Goal: Information Seeking & Learning: Compare options

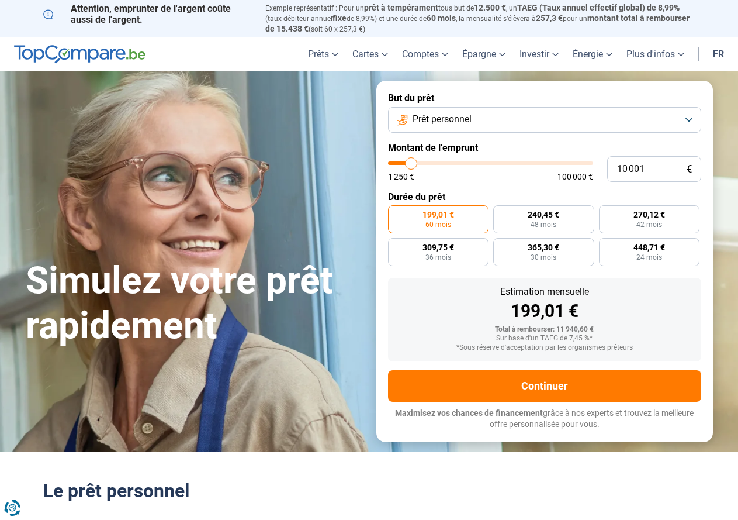
type input "11 750"
type input "11750"
type input "13 250"
type input "13250"
type input "14 500"
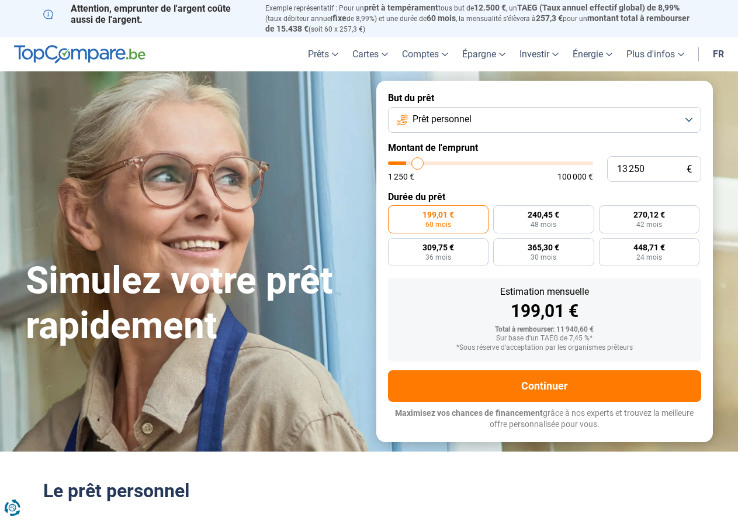
type input "14500"
type input "15 750"
type input "15750"
type input "17 250"
type input "17250"
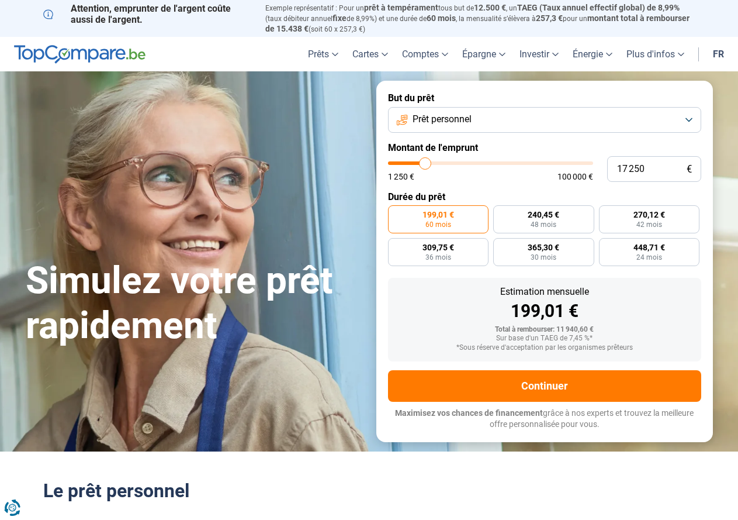
type input "18 000"
type input "18000"
type input "18 750"
type input "18750"
type input "19 250"
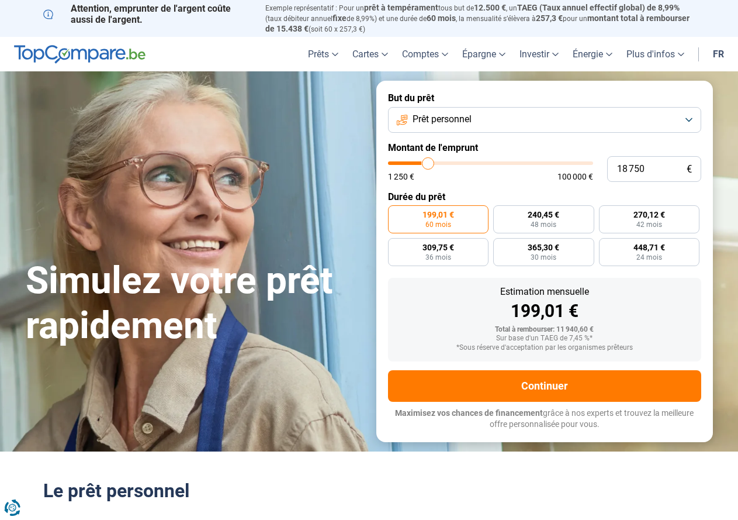
type input "19250"
type input "19 750"
type input "19750"
type input "20 250"
type input "20250"
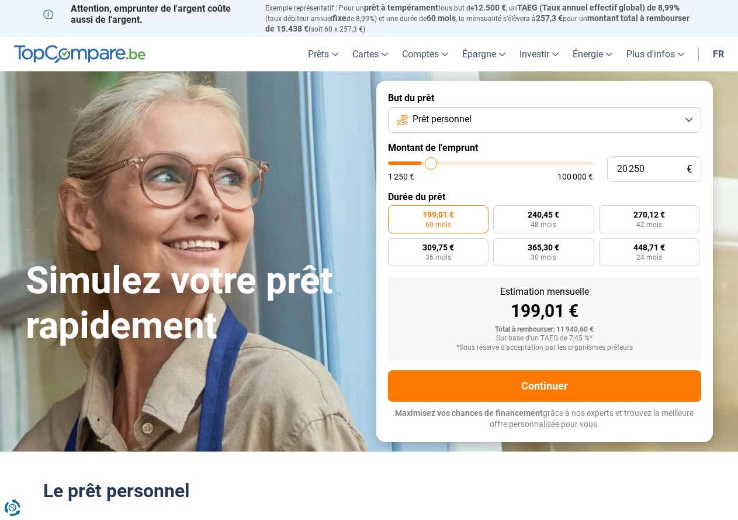
type input "20 500"
type input "20500"
type input "20 750"
type input "20750"
type input "20 500"
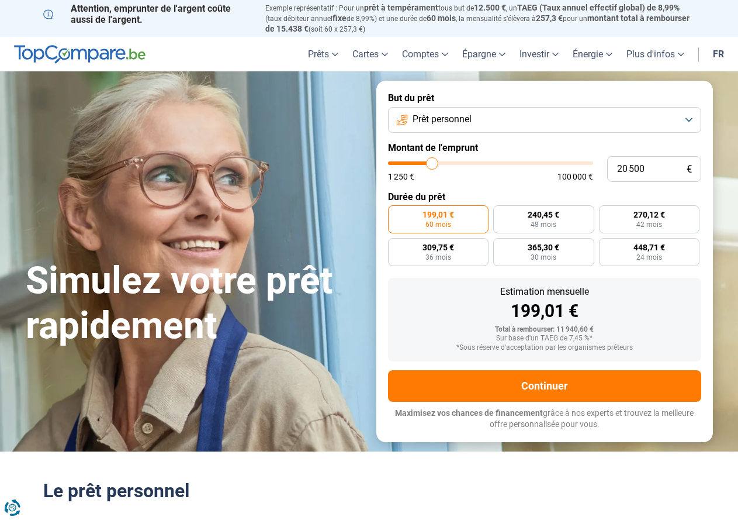
type input "20500"
type input "20 000"
type input "20000"
type input "19 000"
type input "19000"
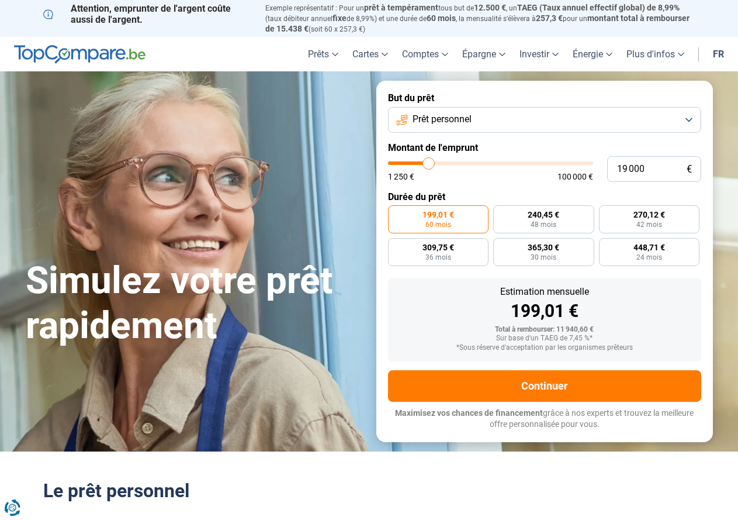
type input "17 500"
type input "17500"
type input "17 000"
type input "17000"
type input "16 000"
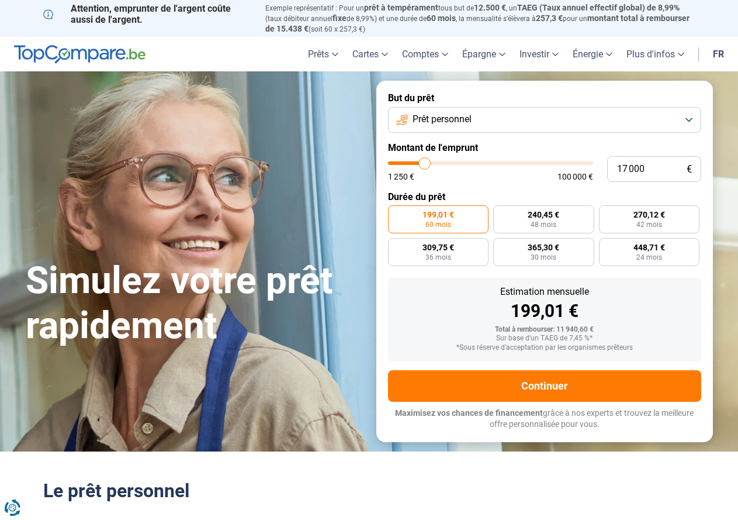
type input "16000"
type input "15 000"
type input "15000"
type input "14 250"
type input "14250"
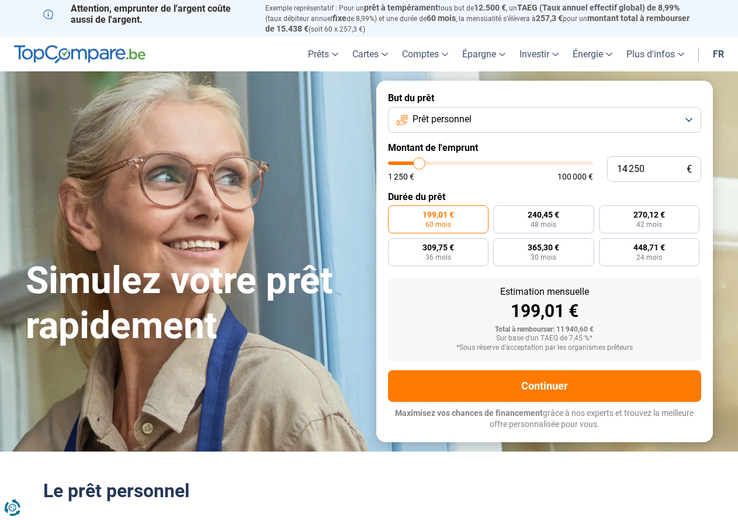
type input "13 500"
type input "13500"
type input "13 000"
type input "13000"
type input "12 750"
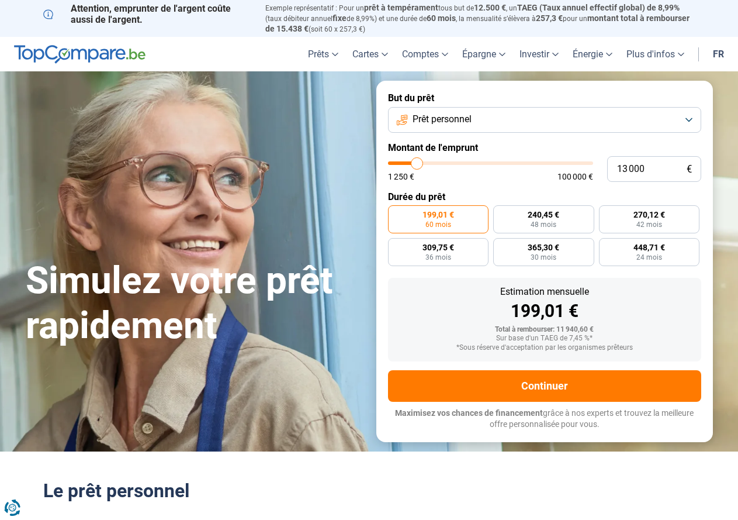
type input "12750"
type input "12 500"
type input "12500"
type input "12 000"
type input "12000"
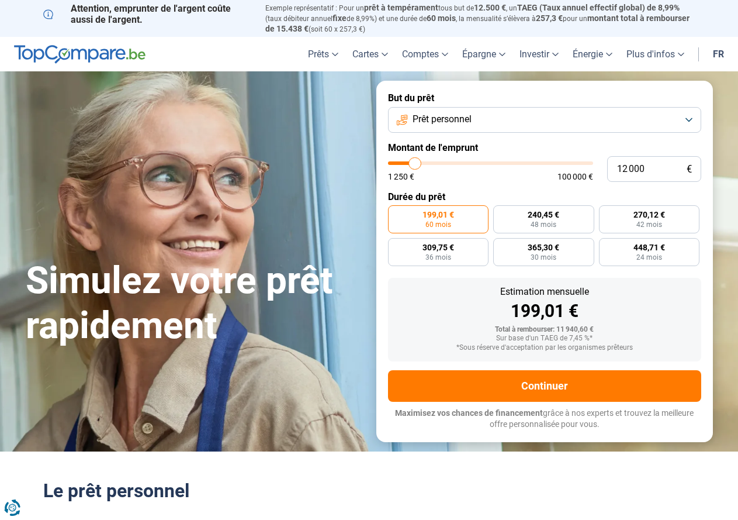
type input "11 750"
type input "11750"
type input "11 500"
type input "11500"
type input "10 500"
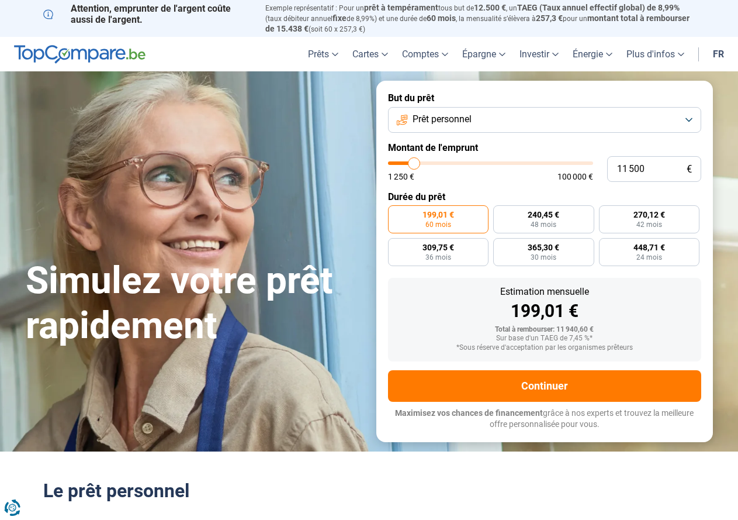
type input "10500"
type input "9 750"
type input "9750"
type input "9 000"
type input "9000"
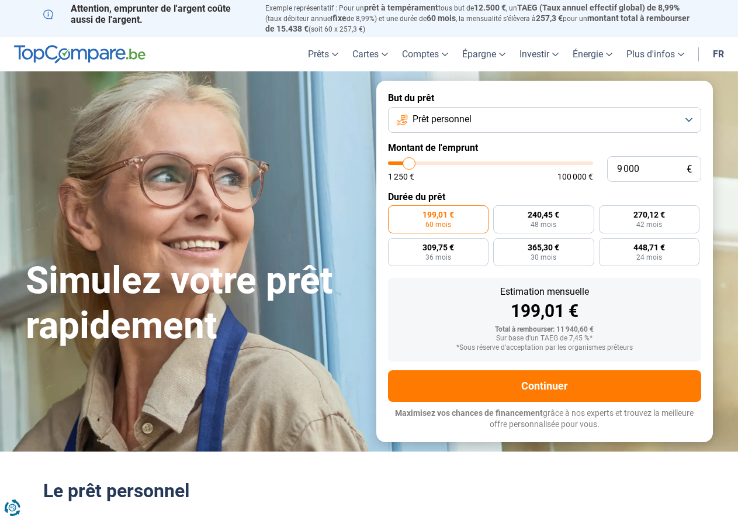
type input "8 500"
type input "8500"
type input "8 000"
type input "8000"
type input "7 000"
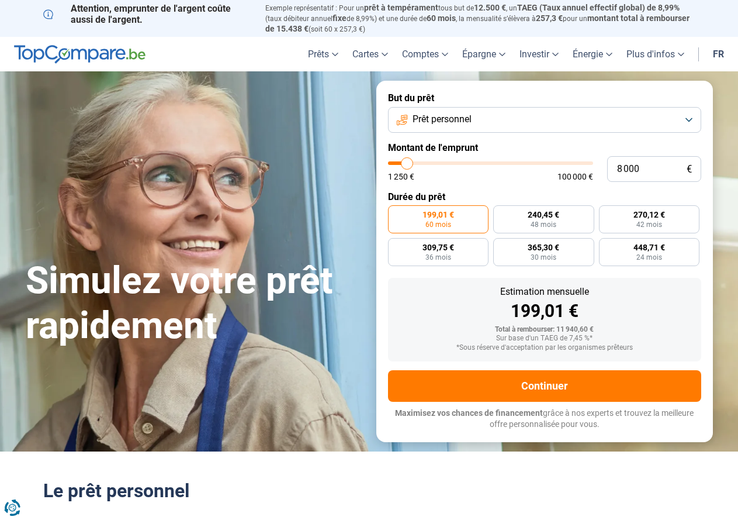
type input "7000"
type input "6 500"
type input "6500"
type input "5 500"
type input "5500"
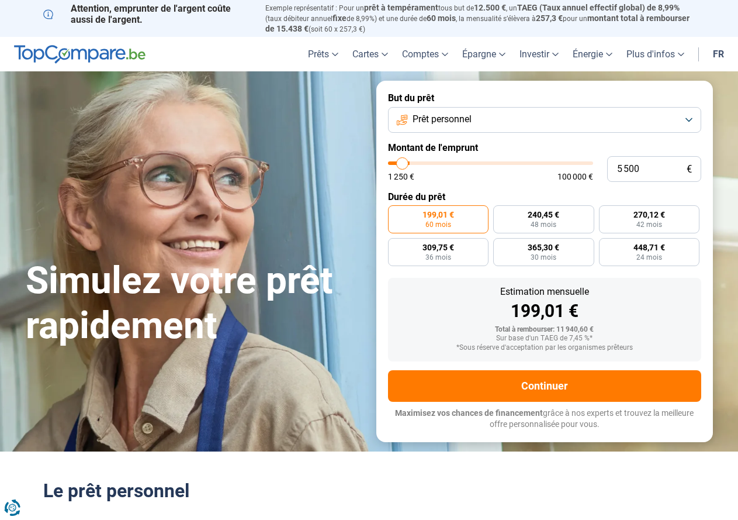
type input "5 250"
type input "5250"
type input "5 000"
type input "5000"
type input "4 500"
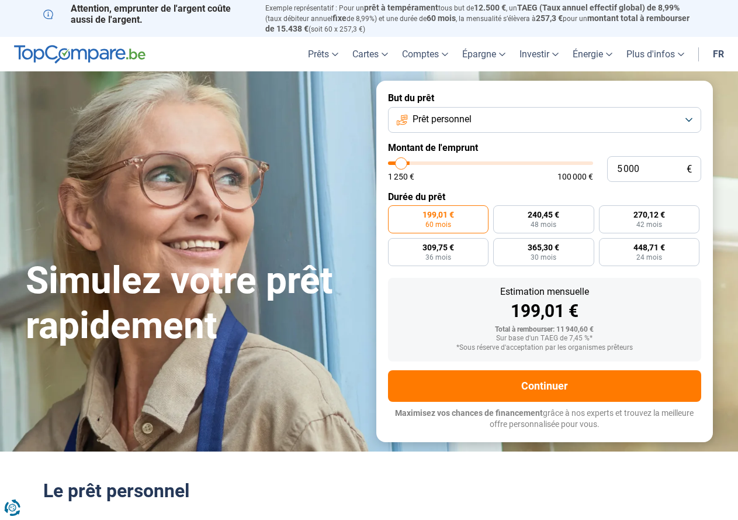
type input "4500"
type input "5 000"
drag, startPoint x: 413, startPoint y: 162, endPoint x: 402, endPoint y: 164, distance: 11.8
type input "5000"
click at [402, 164] on input "range" at bounding box center [490, 163] width 205 height 4
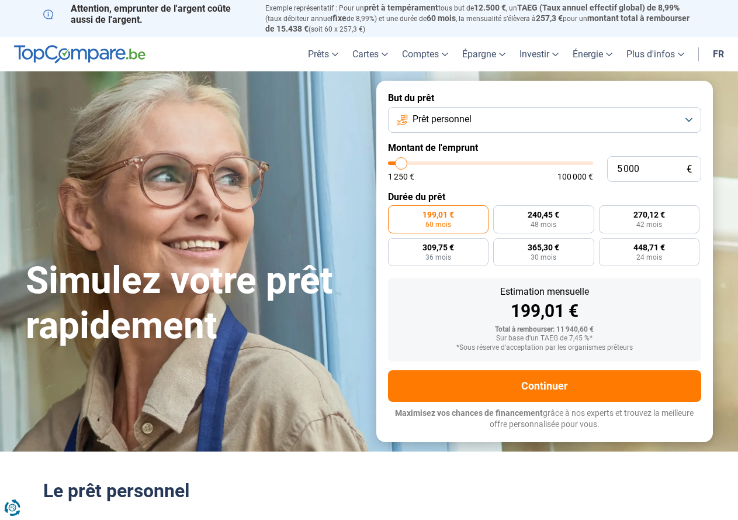
radio input "true"
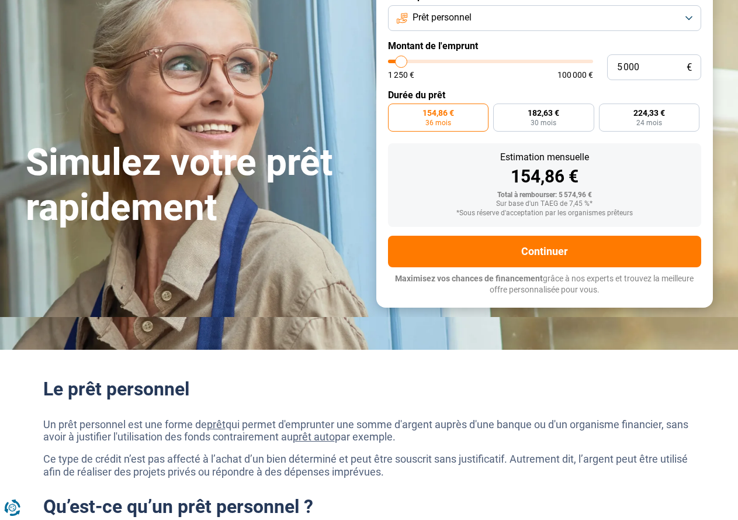
scroll to position [117, 0]
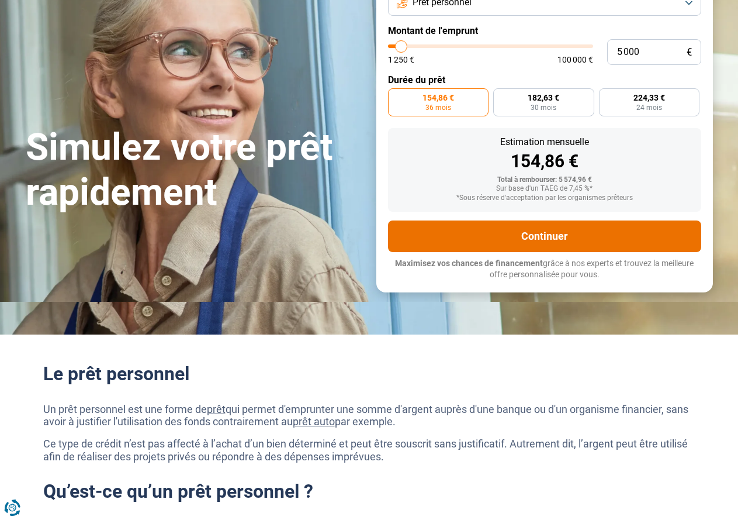
click at [509, 237] on button "Continuer" at bounding box center [544, 236] width 313 height 32
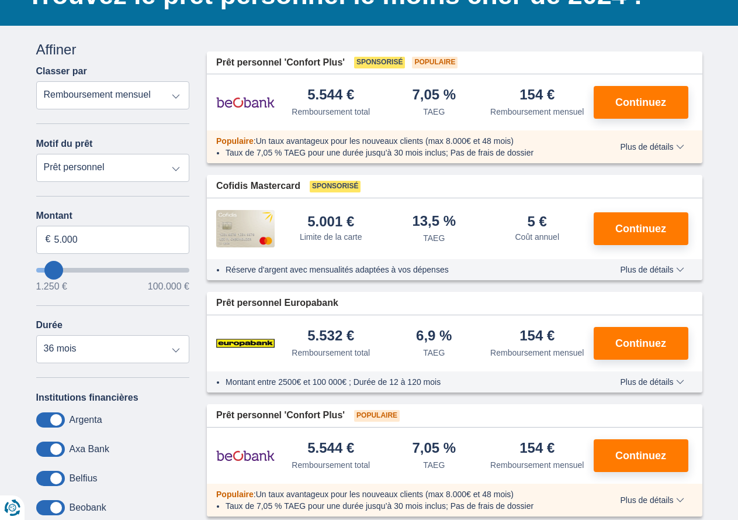
scroll to position [58, 0]
